Goal: Information Seeking & Learning: Learn about a topic

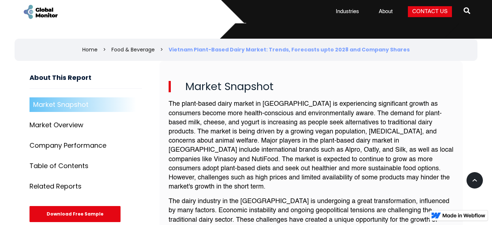
scroll to position [208, 0]
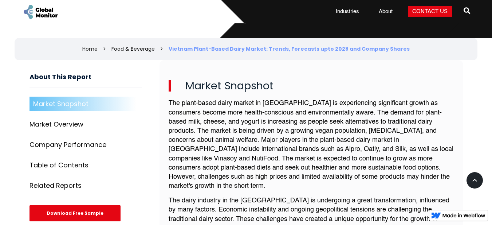
click at [252, 136] on p "The plant-based dairy market in [GEOGRAPHIC_DATA] is experiencing significant g…" at bounding box center [310, 145] width 285 height 92
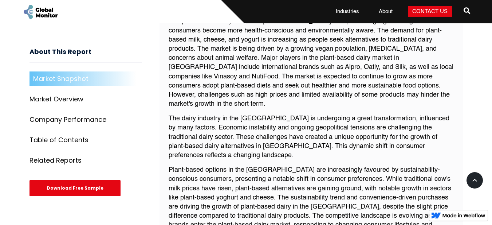
scroll to position [302, 0]
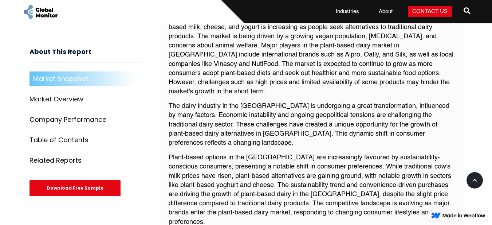
click at [345, 167] on p "Plant-based options in the [GEOGRAPHIC_DATA] are increasingly favoured by susta…" at bounding box center [310, 190] width 285 height 74
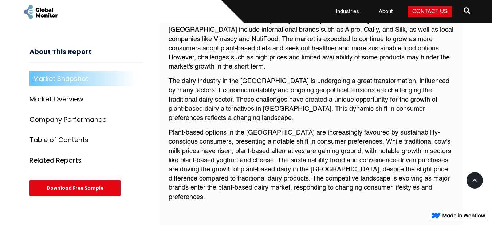
scroll to position [327, 0]
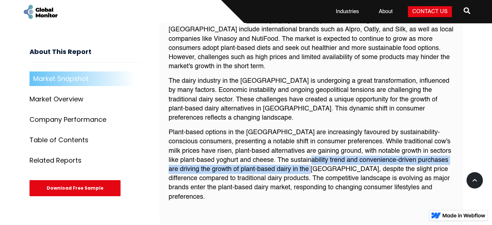
drag, startPoint x: 306, startPoint y: 154, endPoint x: 311, endPoint y: 163, distance: 10.4
click at [311, 163] on p "Plant-based options in the [GEOGRAPHIC_DATA] are increasingly favoured by susta…" at bounding box center [310, 165] width 285 height 74
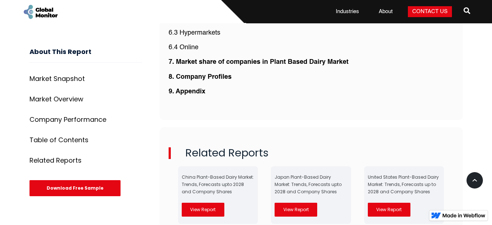
scroll to position [2050, 0]
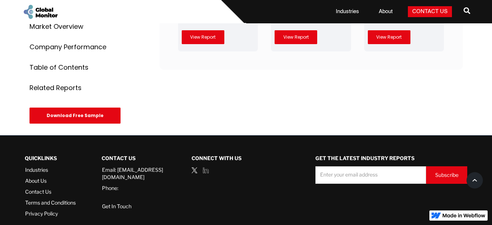
drag, startPoint x: 139, startPoint y: 180, endPoint x: 141, endPoint y: 189, distance: 8.9
click at [141, 189] on div "QUICKLINKS Industries About Us Contact Us Terms and Conditions Privacy Policy C…" at bounding box center [246, 193] width 442 height 86
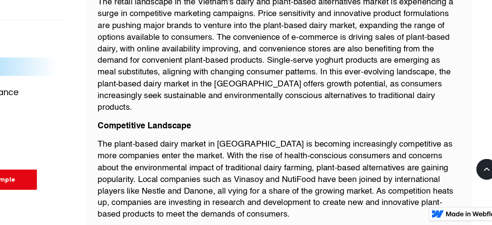
scroll to position [703, 0]
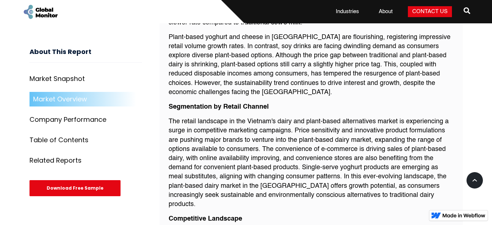
scroll to position [729, 0]
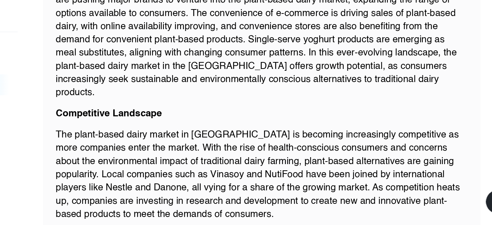
click at [266, 136] on p "The plant-based dairy market in [GEOGRAPHIC_DATA] is becoming increasingly comp…" at bounding box center [310, 161] width 285 height 64
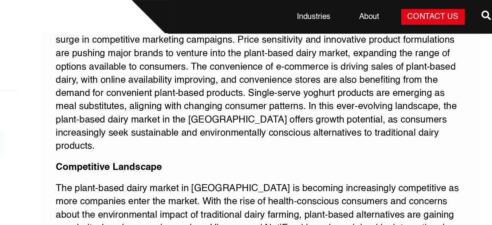
scroll to position [732, 0]
